Goal: Information Seeking & Learning: Learn about a topic

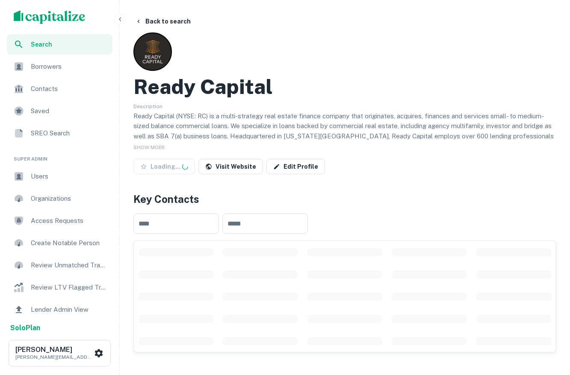
click at [121, 23] on button "button" at bounding box center [120, 19] width 11 height 11
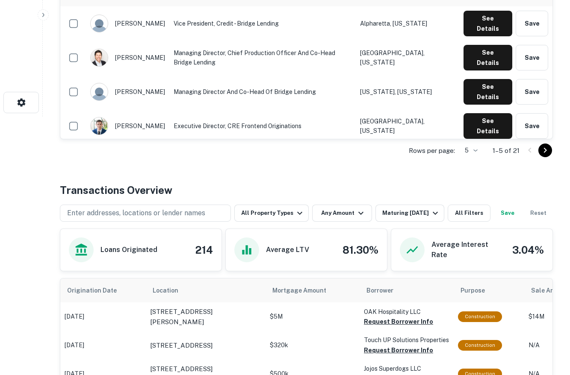
scroll to position [259, 0]
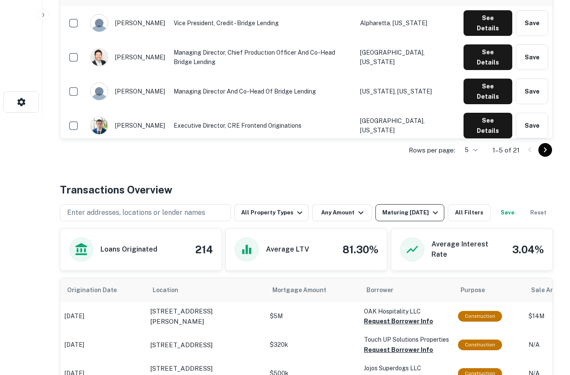
click at [412, 214] on div "Maturing [DATE]" at bounding box center [411, 213] width 58 height 10
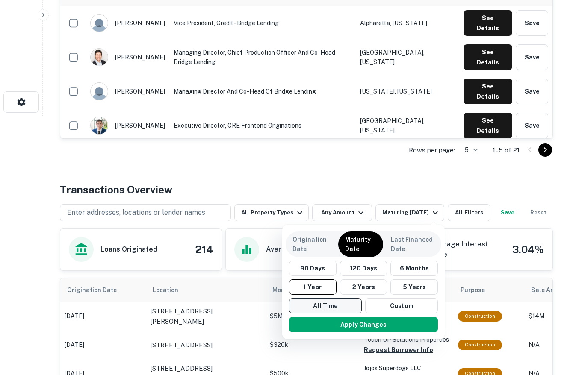
click at [325, 305] on button "All Time" at bounding box center [325, 305] width 73 height 15
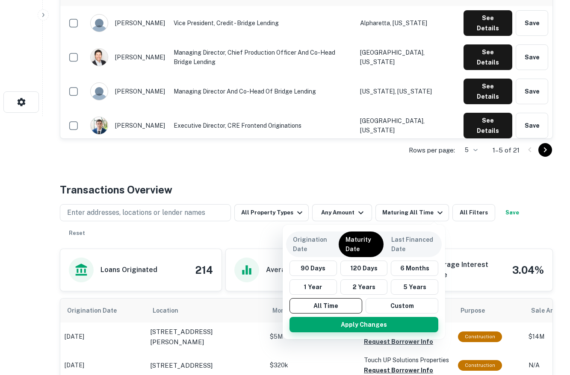
click at [326, 326] on button "Apply Changes" at bounding box center [363, 324] width 149 height 15
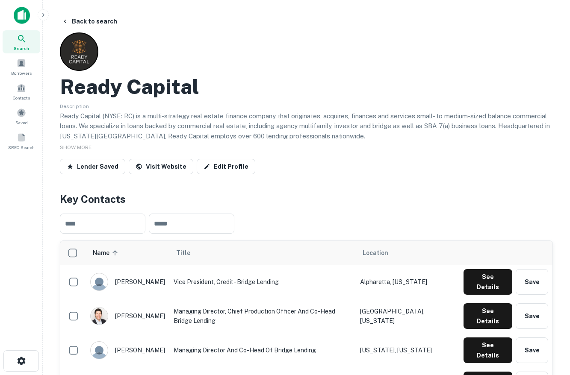
click at [23, 7] on img at bounding box center [22, 15] width 16 height 17
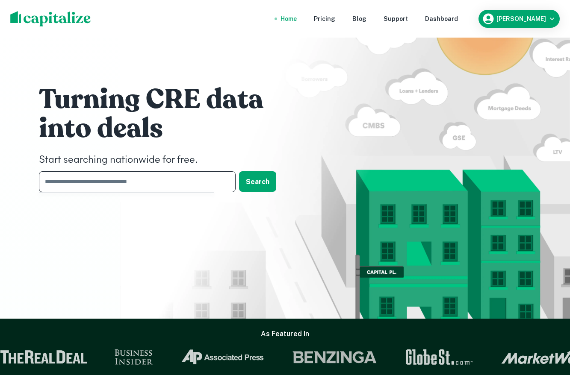
click at [109, 188] on input "text" at bounding box center [134, 181] width 191 height 21
type input "*****"
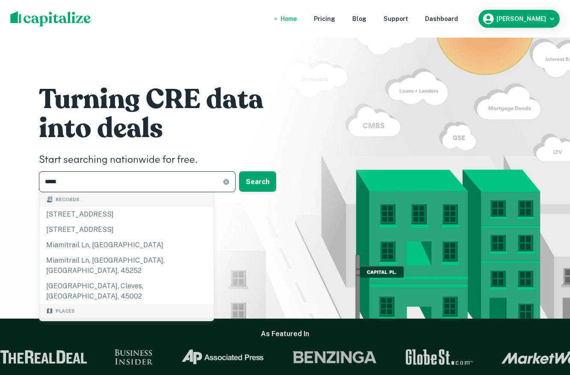
click at [73, 318] on div "[GEOGRAPHIC_DATA], [GEOGRAPHIC_DATA], [GEOGRAPHIC_DATA]" at bounding box center [126, 331] width 174 height 26
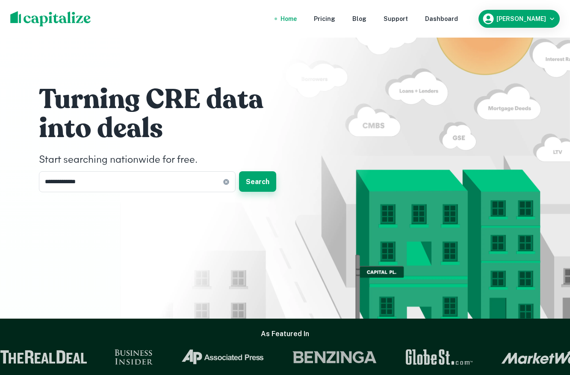
click at [251, 176] on button "Search" at bounding box center [257, 181] width 37 height 21
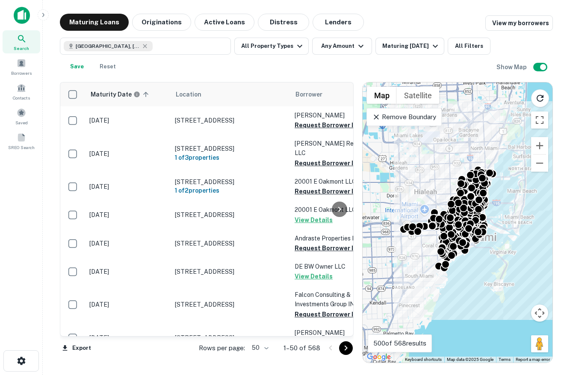
click at [377, 121] on p "Remove Boundary" at bounding box center [404, 117] width 64 height 10
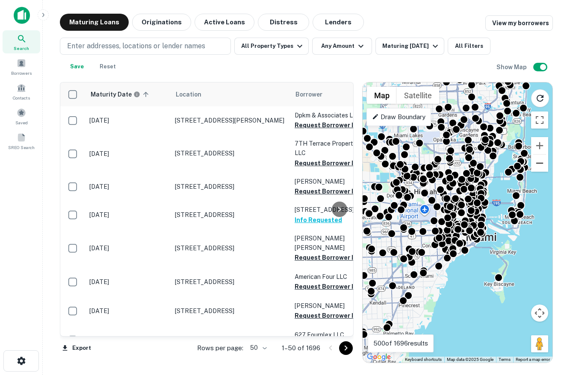
click at [537, 168] on button "Zoom out" at bounding box center [539, 163] width 17 height 17
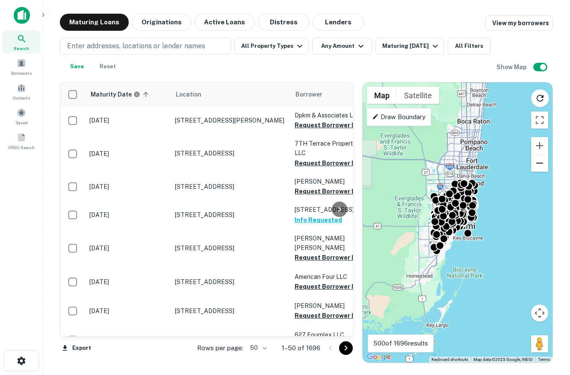
click at [539, 162] on button "Zoom out" at bounding box center [539, 163] width 17 height 17
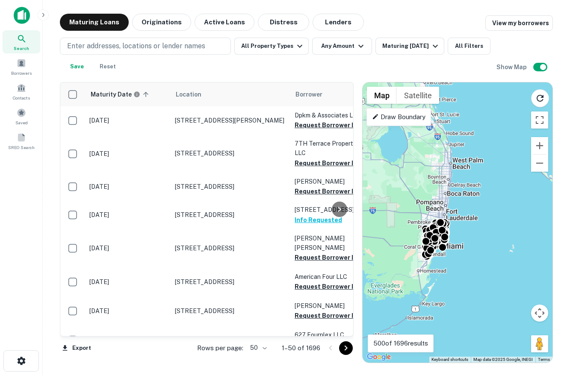
drag, startPoint x: 520, startPoint y: 160, endPoint x: 496, endPoint y: 182, distance: 32.0
click at [496, 182] on div "To activate drag with keyboard, press Alt + Enter. Once in keyboard drag state,…" at bounding box center [457, 222] width 190 height 280
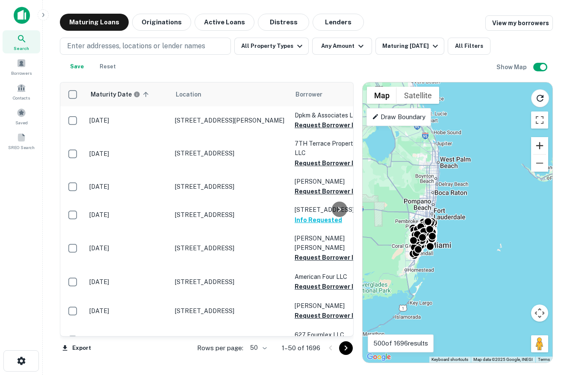
click at [539, 150] on button "Zoom in" at bounding box center [539, 145] width 17 height 17
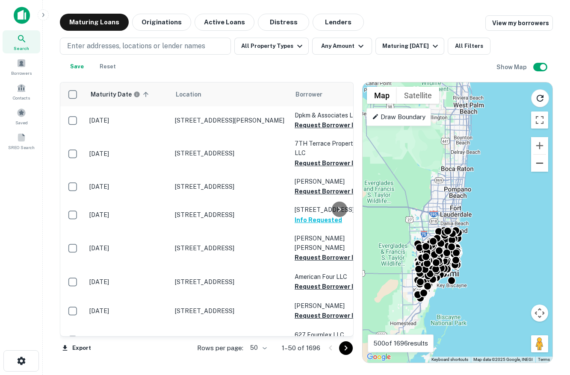
drag, startPoint x: 486, startPoint y: 157, endPoint x: 541, endPoint y: 158, distance: 55.1
click at [541, 158] on div "To activate drag with keyboard, press Alt + Enter. Once in keyboard drag state,…" at bounding box center [457, 222] width 190 height 280
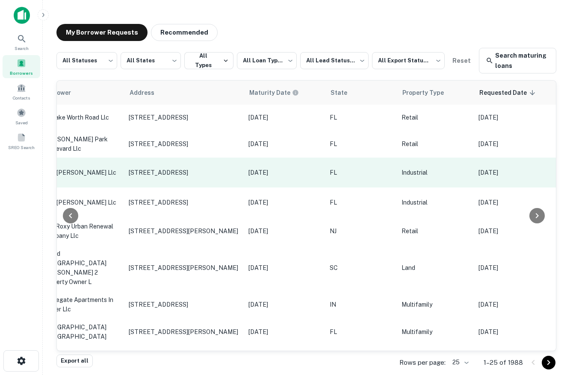
scroll to position [0, 506]
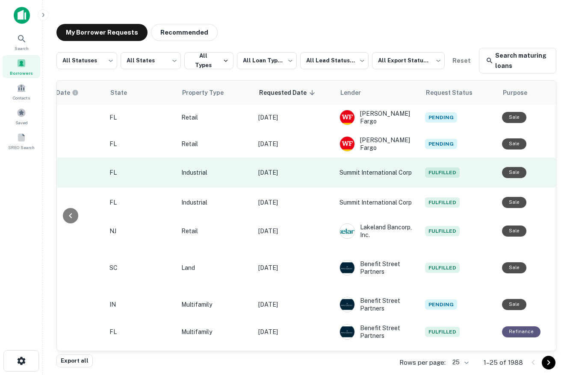
click at [280, 176] on p "[DATE]" at bounding box center [294, 172] width 73 height 9
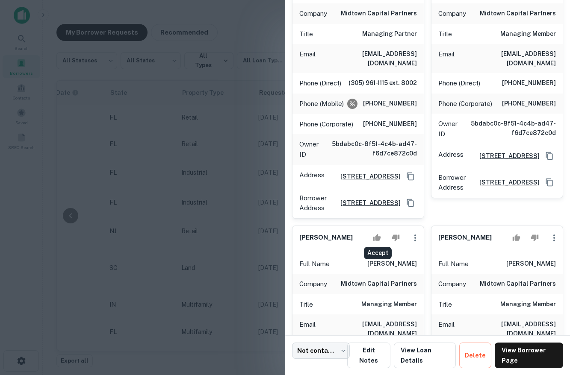
scroll to position [631, 0]
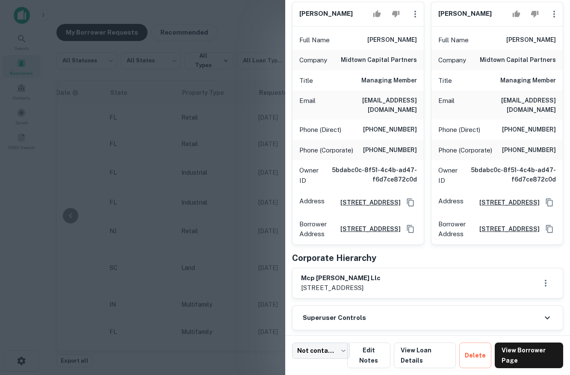
click at [382, 233] on div "Borrower Address 175 sw 7th st, miami, FL, 33130" at bounding box center [357, 229] width 131 height 30
click at [263, 261] on div at bounding box center [285, 187] width 570 height 375
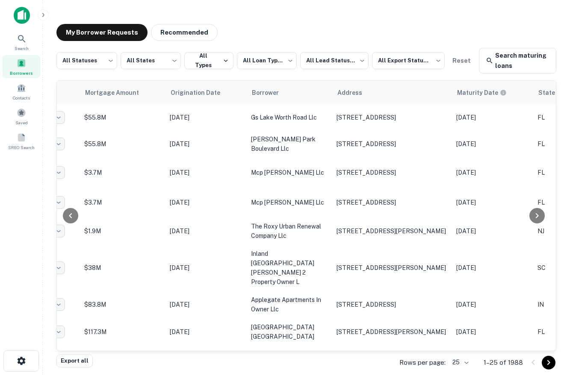
scroll to position [0, 0]
